Goal: Task Accomplishment & Management: Manage account settings

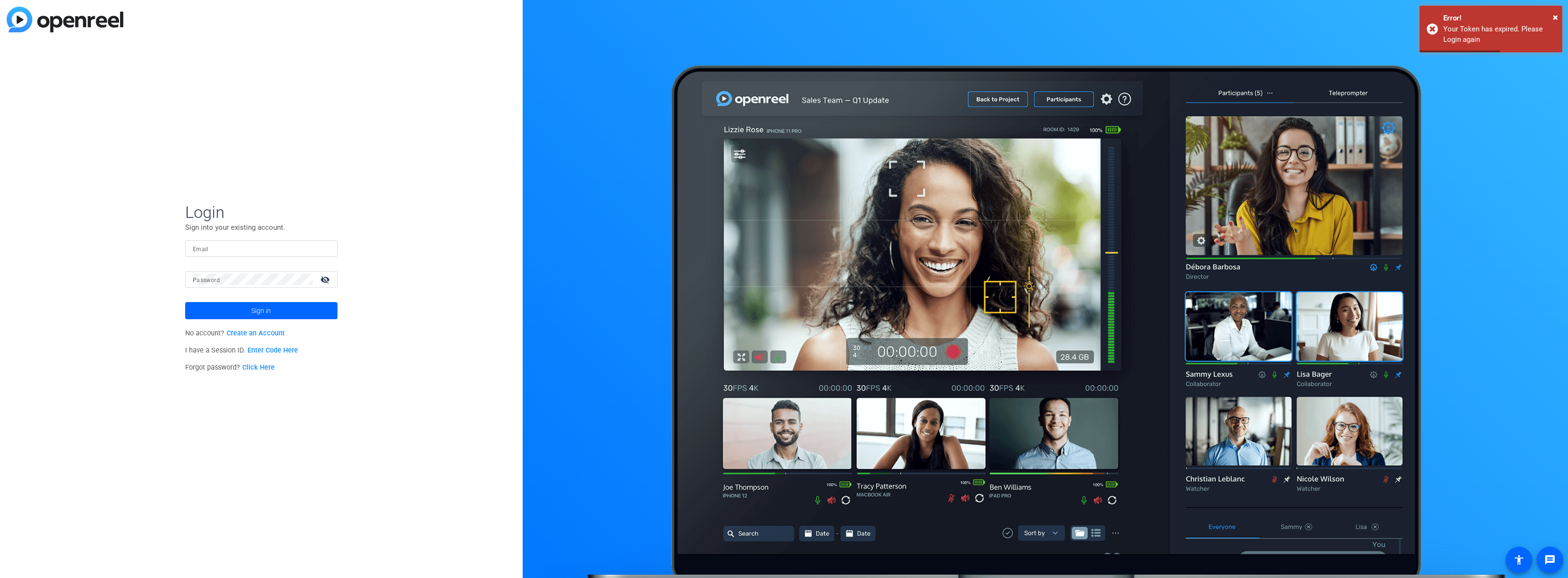
click at [192, 251] on div "Email" at bounding box center [261, 248] width 152 height 16
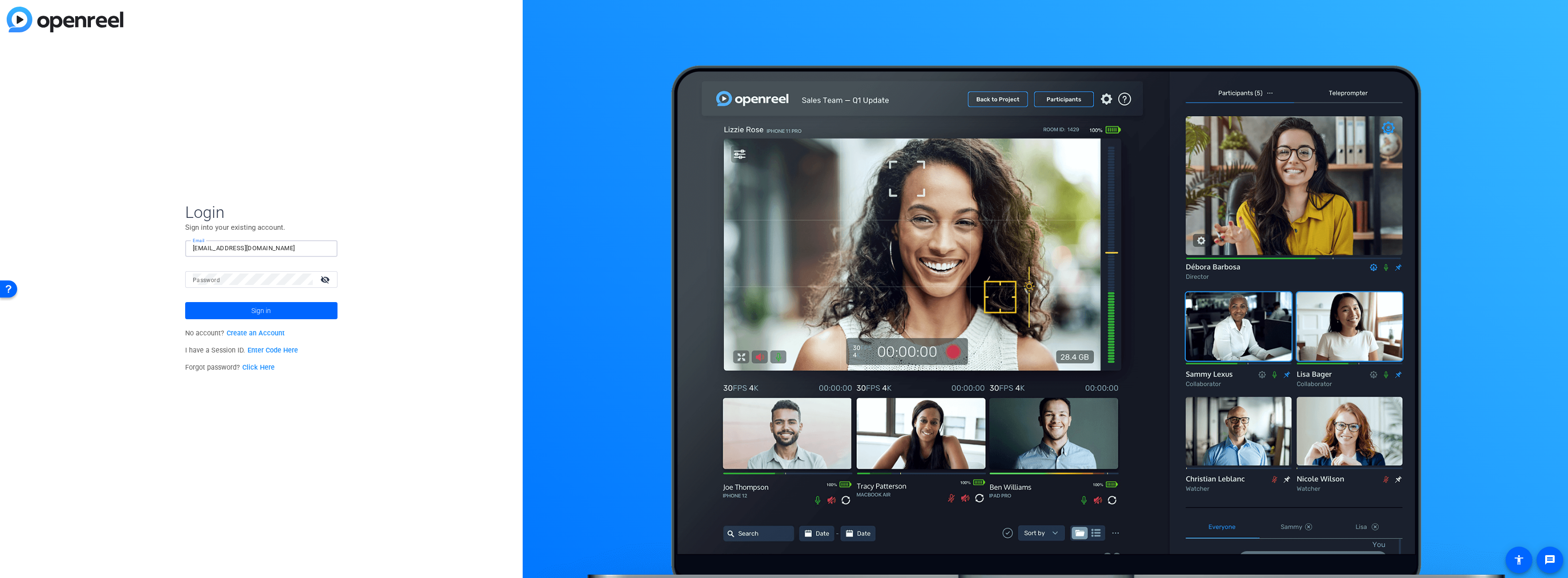
type input "[EMAIL_ADDRESS][DOMAIN_NAME]"
click at [205, 277] on mat-label "Password" at bounding box center [206, 280] width 27 height 7
click at [185, 302] on button "Sign in" at bounding box center [261, 311] width 152 height 17
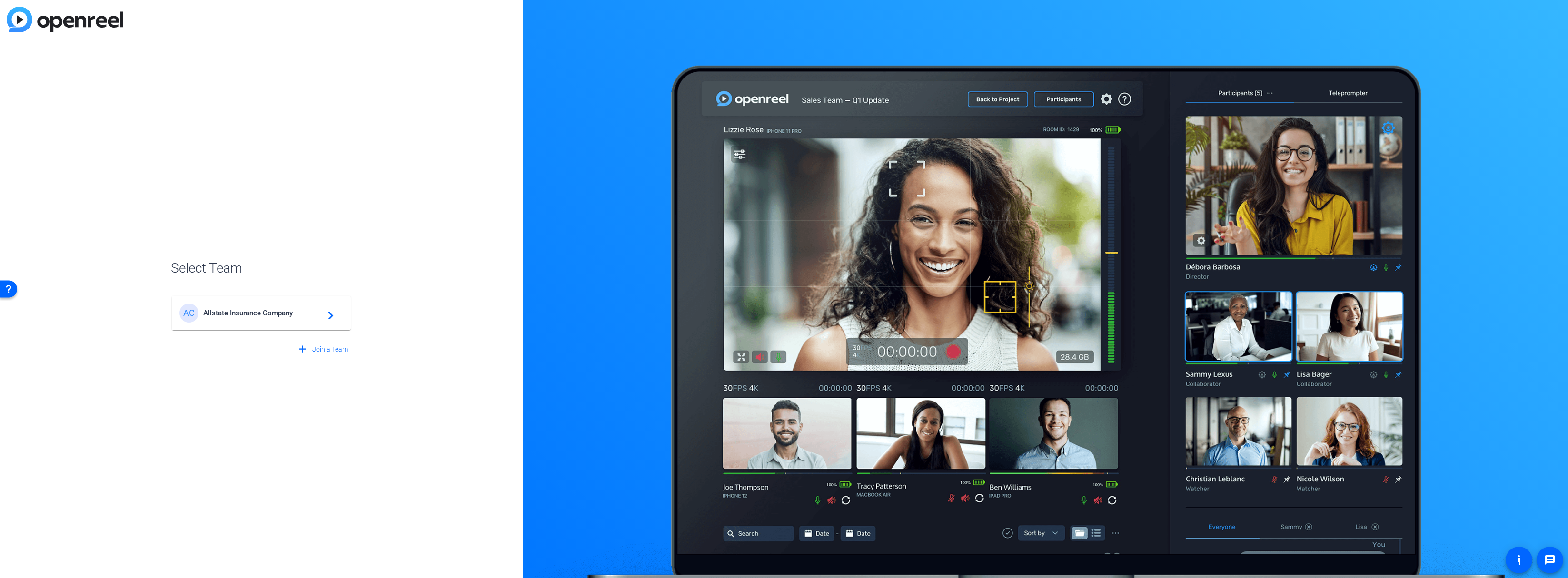
click at [214, 313] on span "Allstate Insurance Company" at bounding box center [263, 313] width 119 height 9
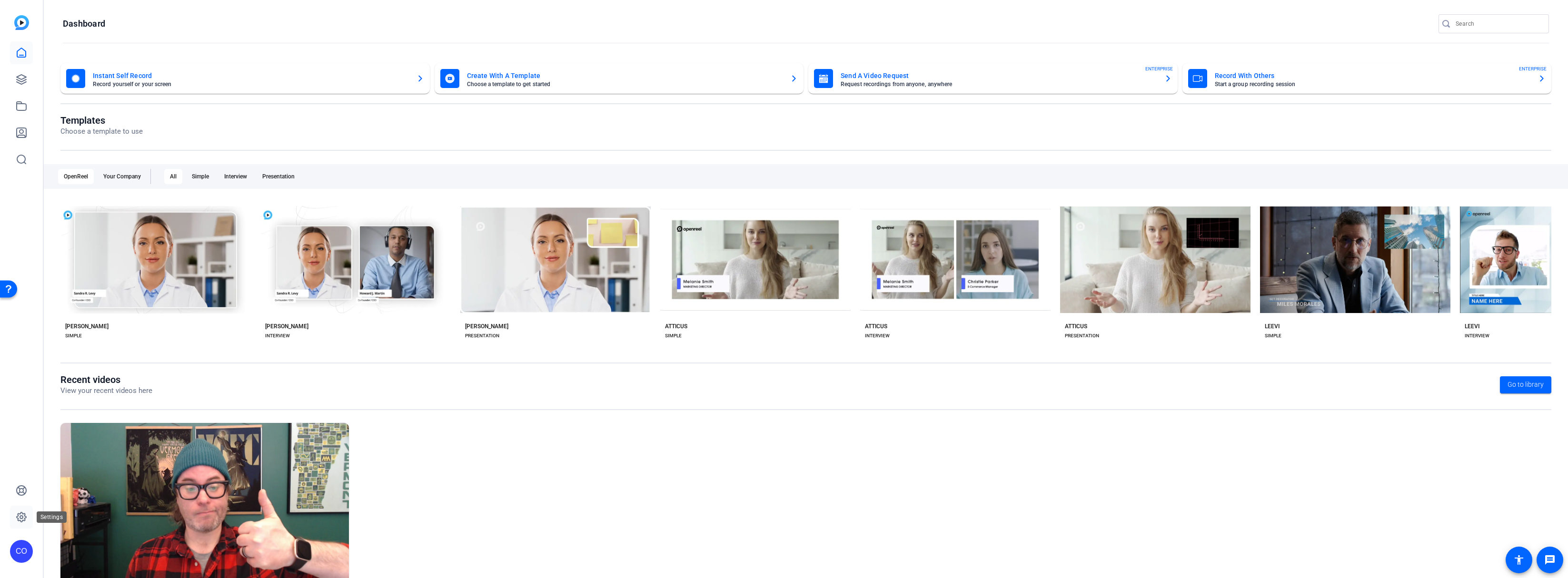
click at [25, 517] on icon at bounding box center [21, 517] width 12 height 12
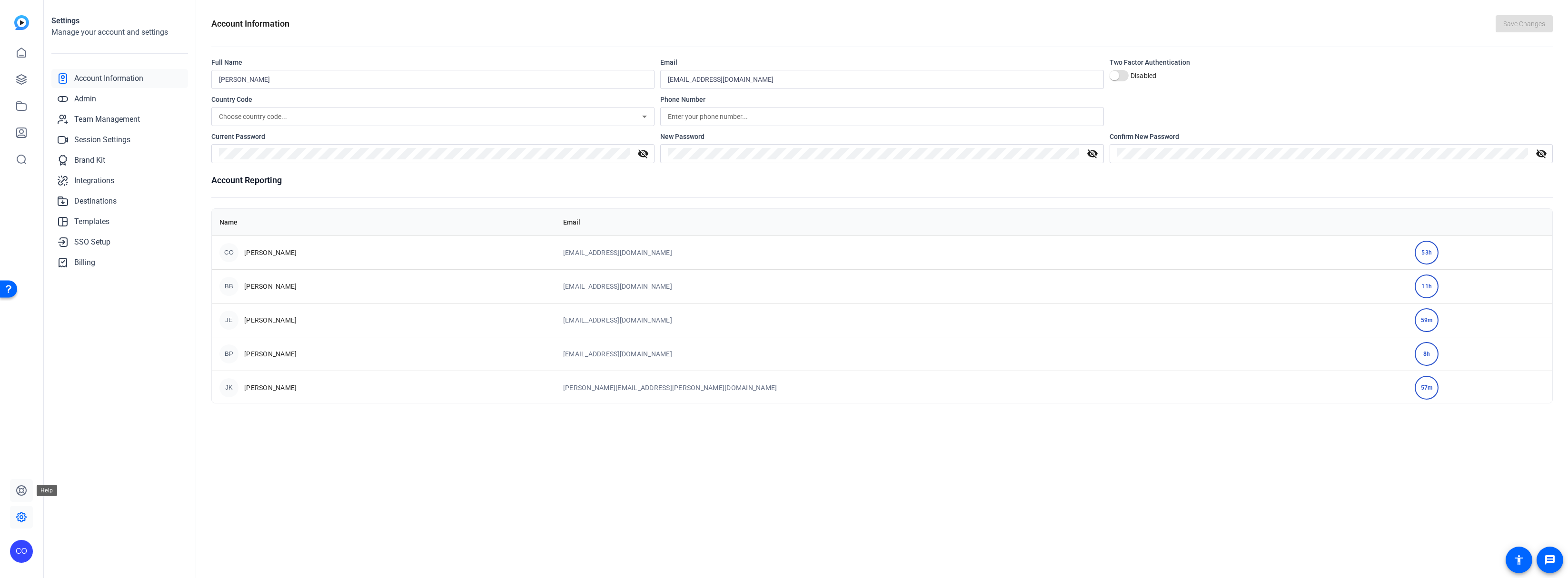
click at [21, 495] on icon at bounding box center [21, 490] width 12 height 12
